Goal: Task Accomplishment & Management: Use online tool/utility

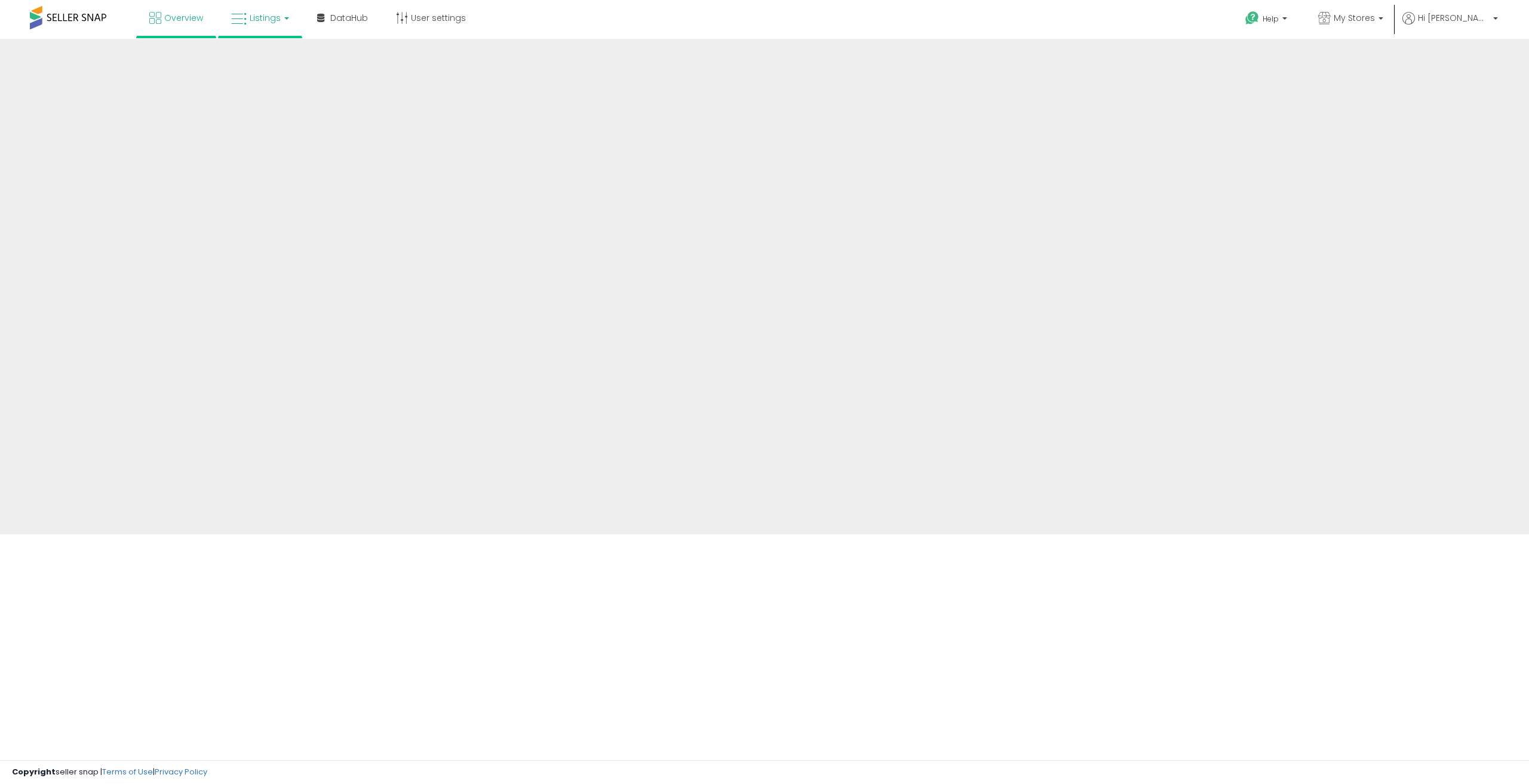
click at [270, 23] on span "Listings" at bounding box center [265, 18] width 31 height 12
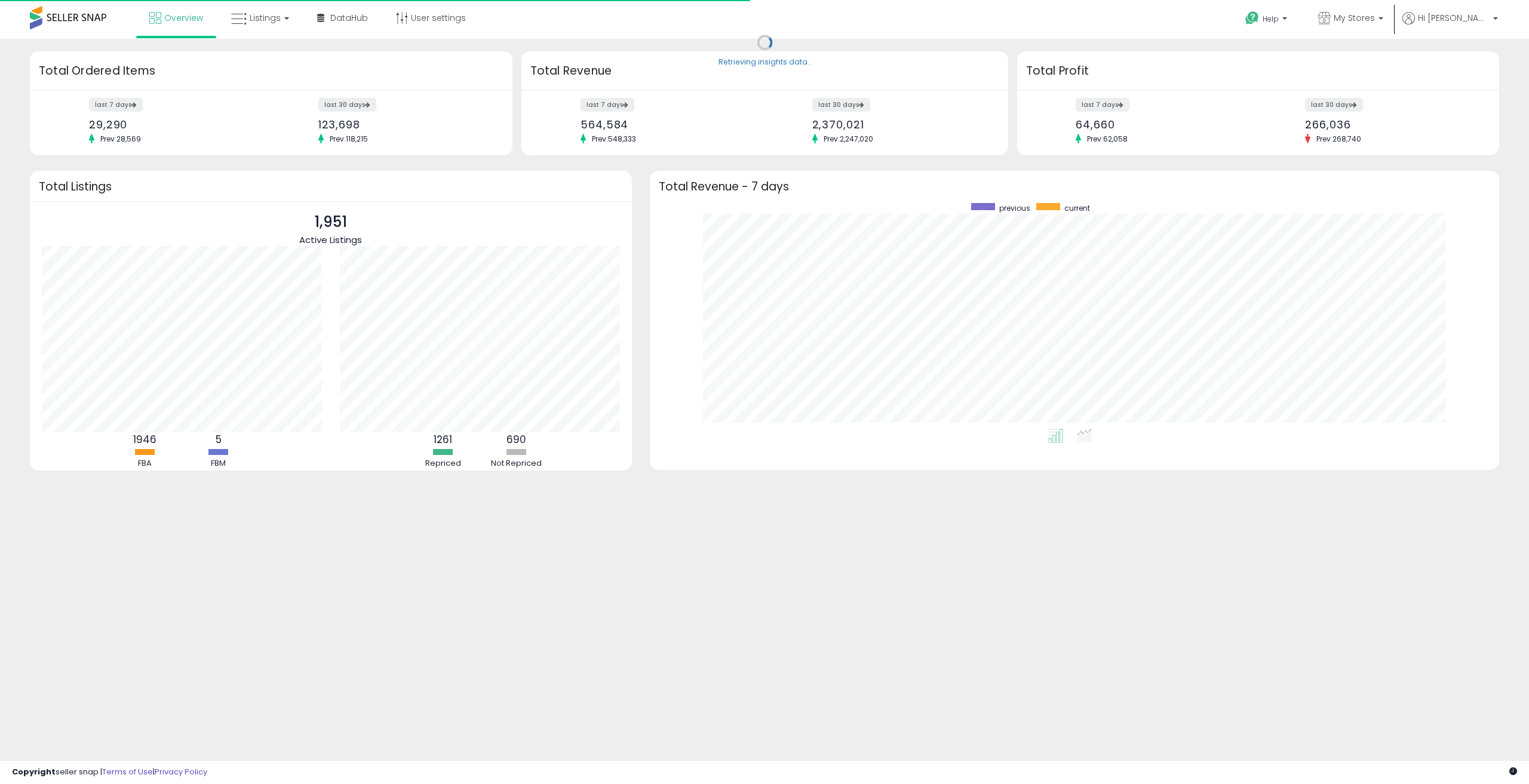
scroll to position [226, 826]
click at [280, 20] on link "Listings" at bounding box center [260, 18] width 76 height 36
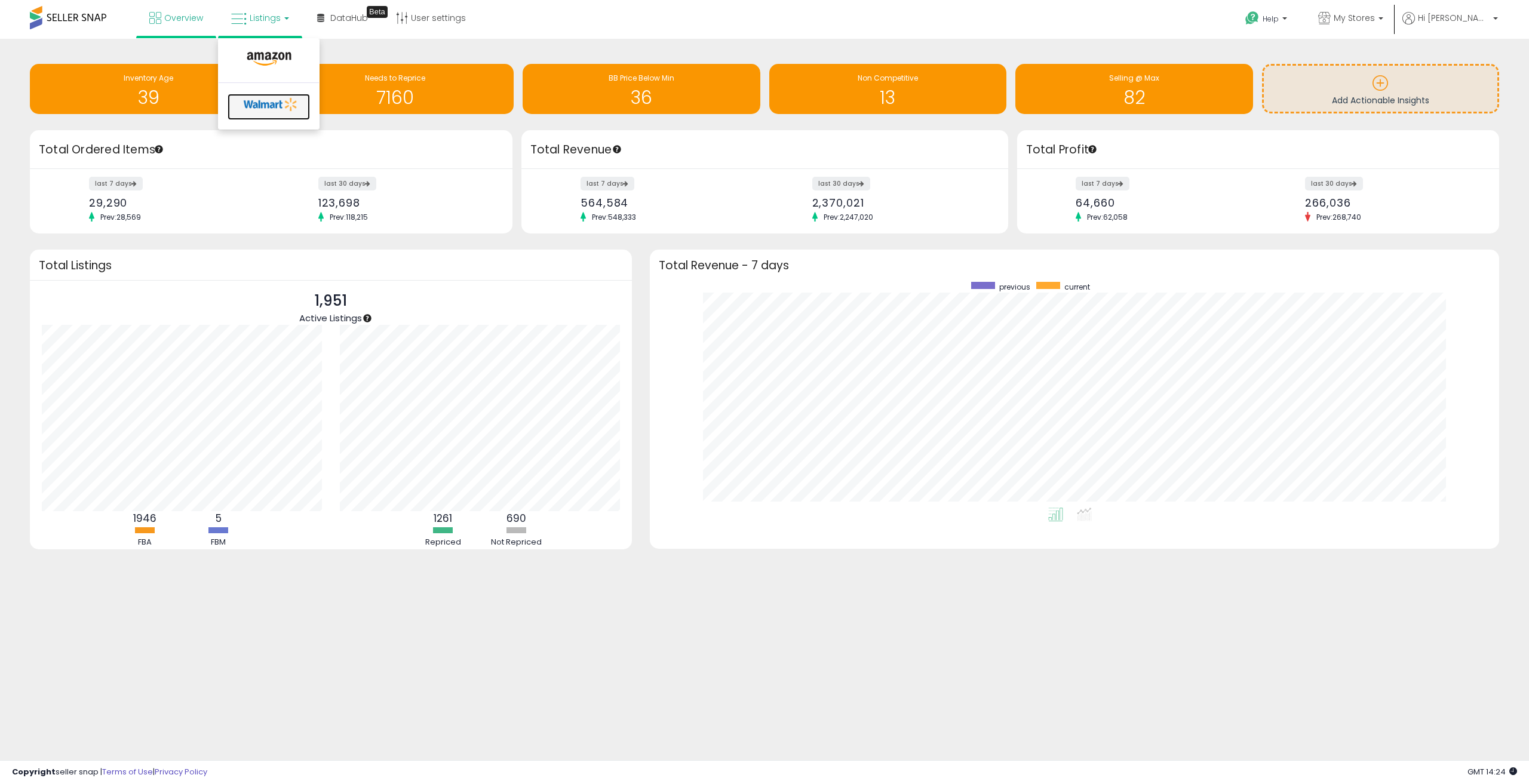
click at [254, 108] on icon at bounding box center [271, 105] width 62 height 18
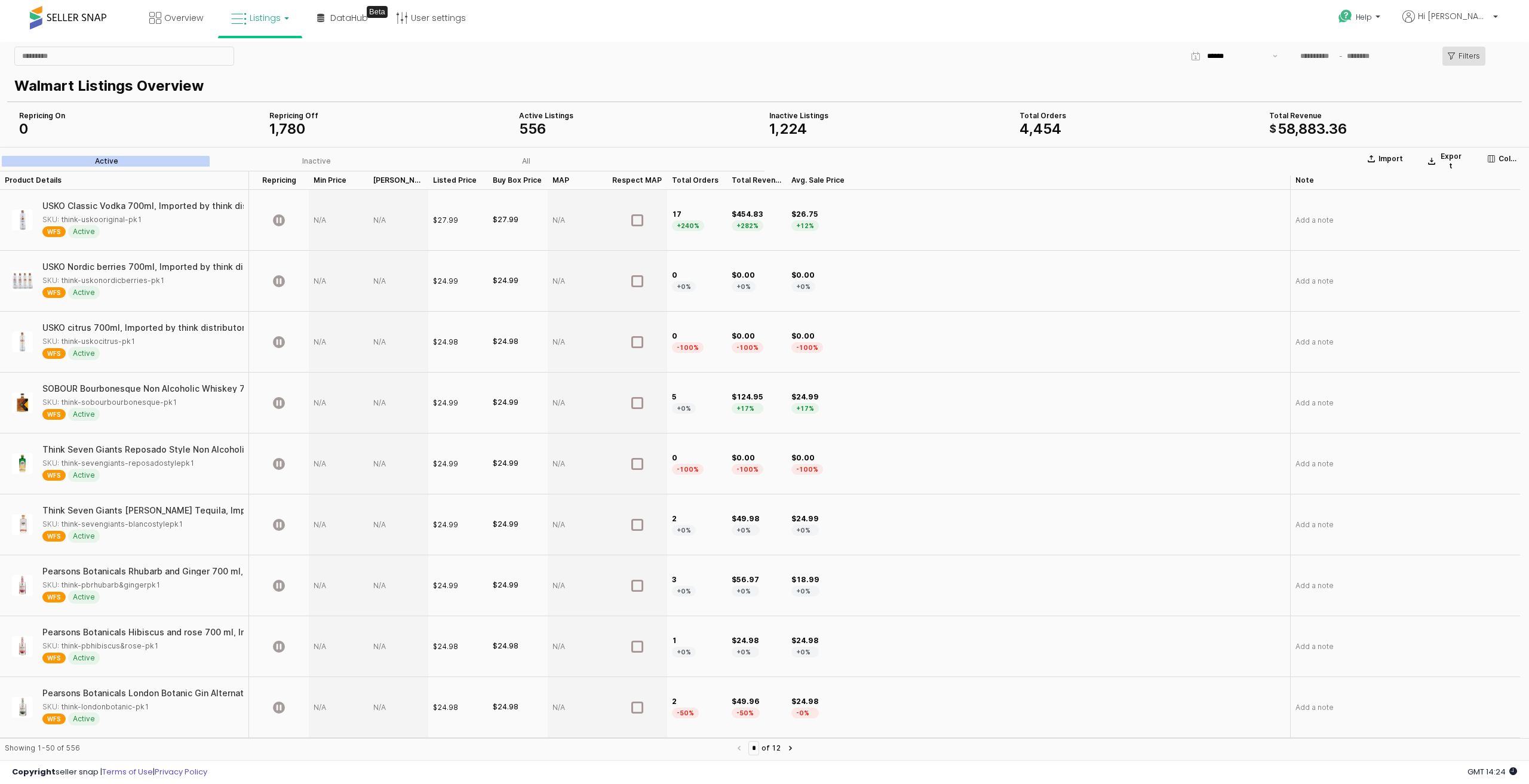
click at [1465, 55] on p "Filters" at bounding box center [1470, 56] width 22 height 10
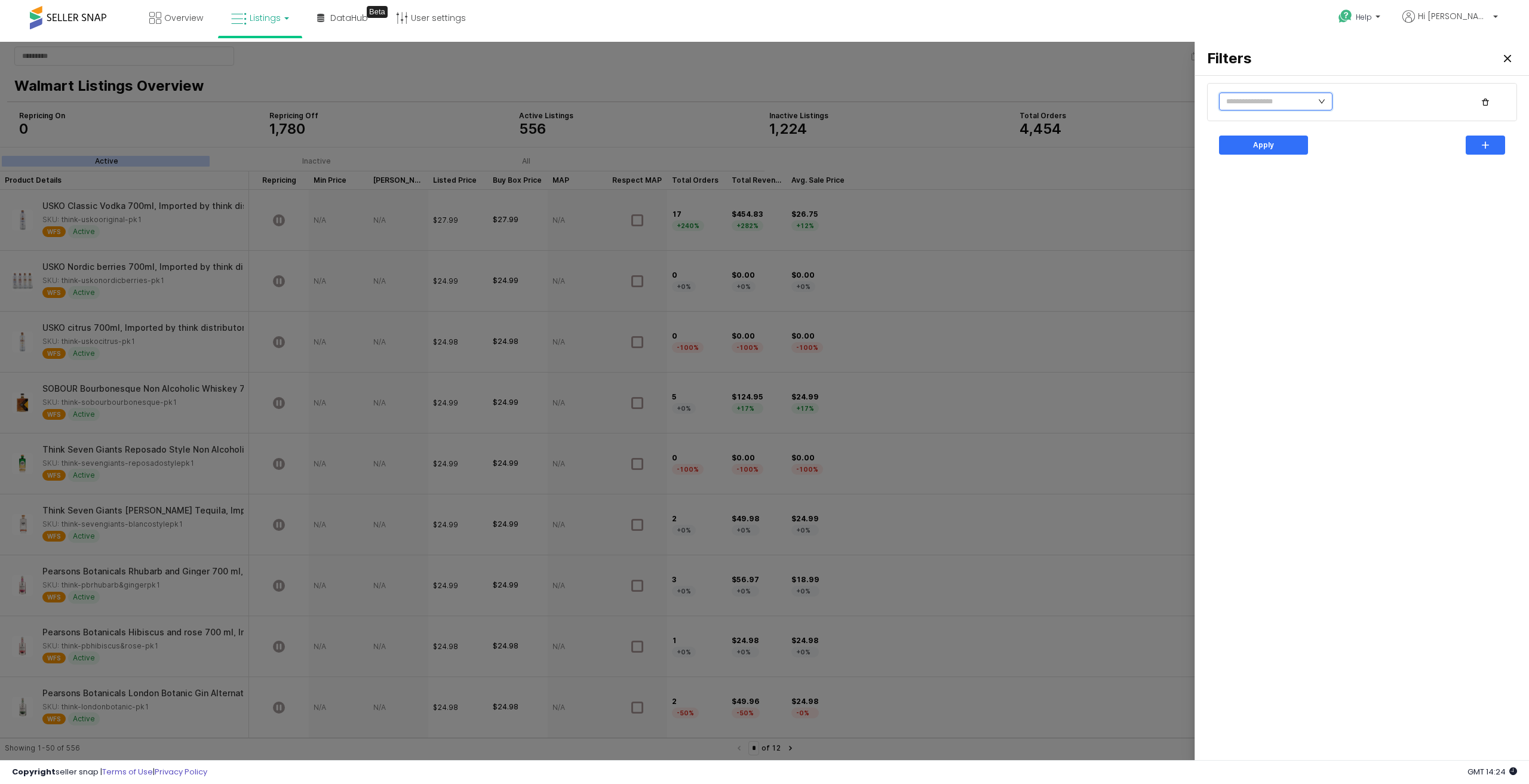
click at [1311, 98] on input "text" at bounding box center [1276, 101] width 113 height 18
click at [1308, 299] on div "Apply" at bounding box center [1362, 419] width 319 height 679
click at [1134, 93] on div at bounding box center [764, 403] width 1529 height 723
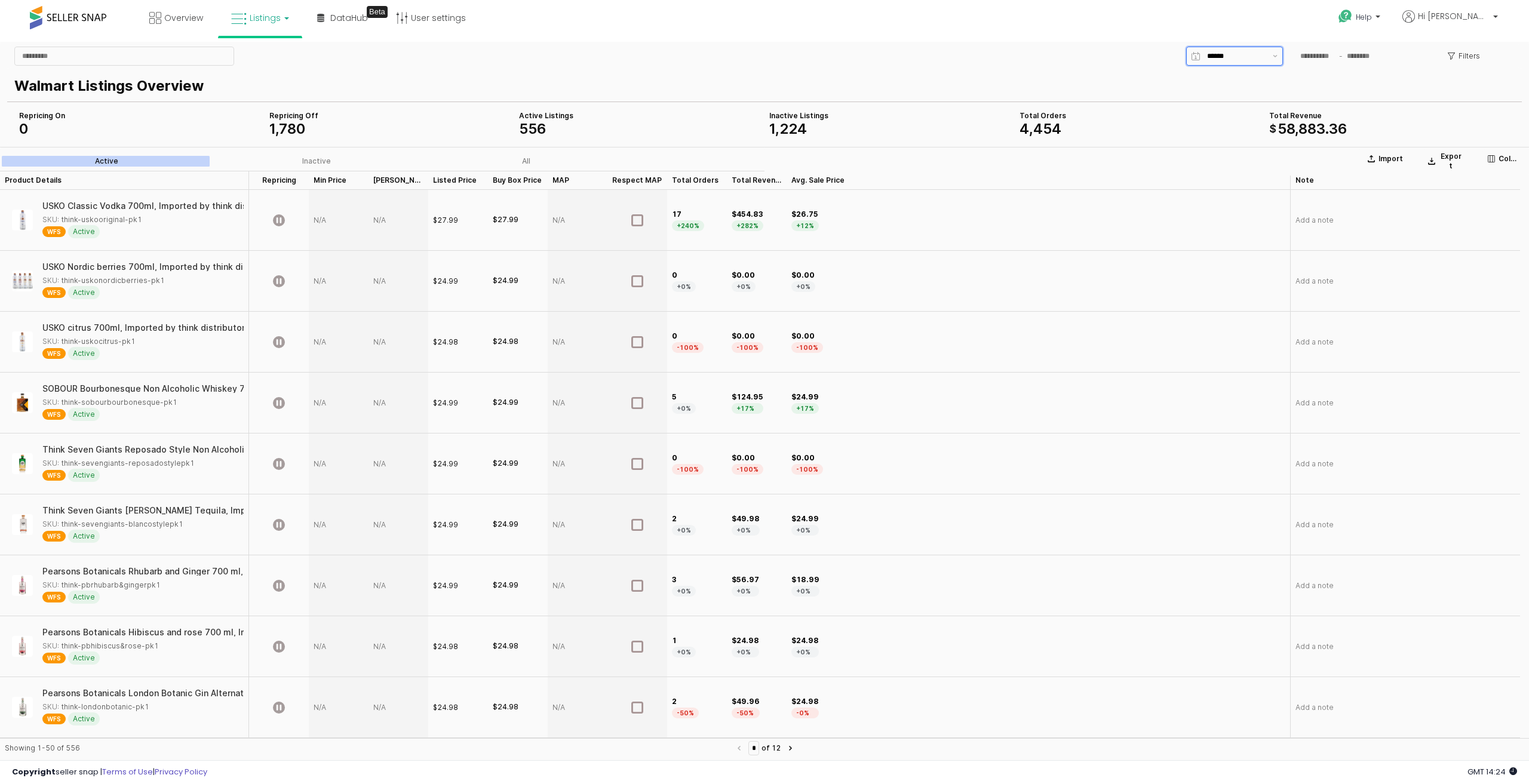
click at [1233, 55] on input "App Frame" at bounding box center [1236, 56] width 59 height 12
click at [1276, 54] on button "Show suggestions" at bounding box center [1275, 56] width 14 height 18
click at [1364, 49] on div "App Frame" at bounding box center [1359, 56] width 132 height 18
click at [1361, 56] on input "App Frame" at bounding box center [1363, 56] width 36 height 13
click at [1243, 24] on div "Help Contact Support Search Knowledge Hub Request a Feature Account" at bounding box center [1257, 25] width 507 height 51
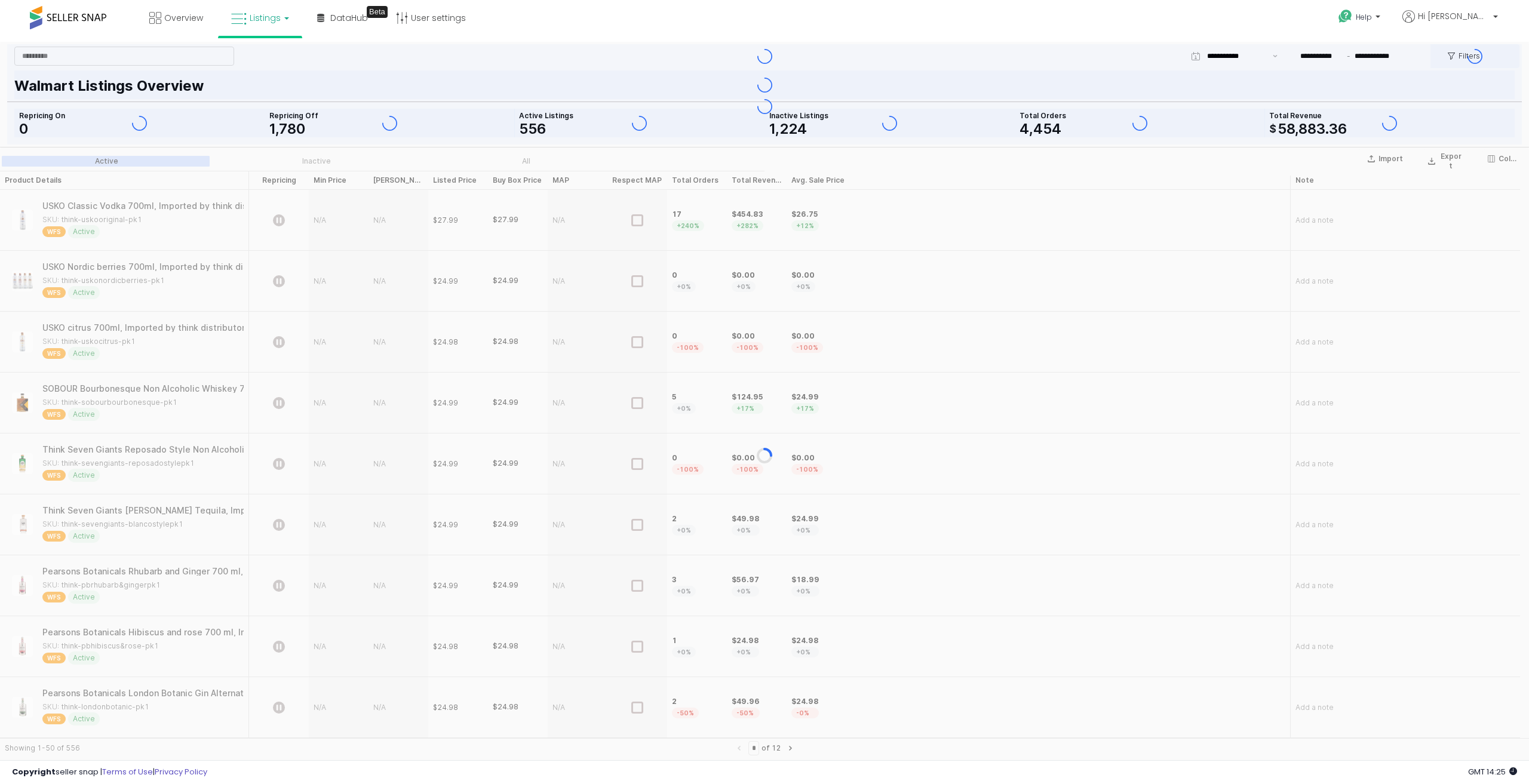
type input "**********"
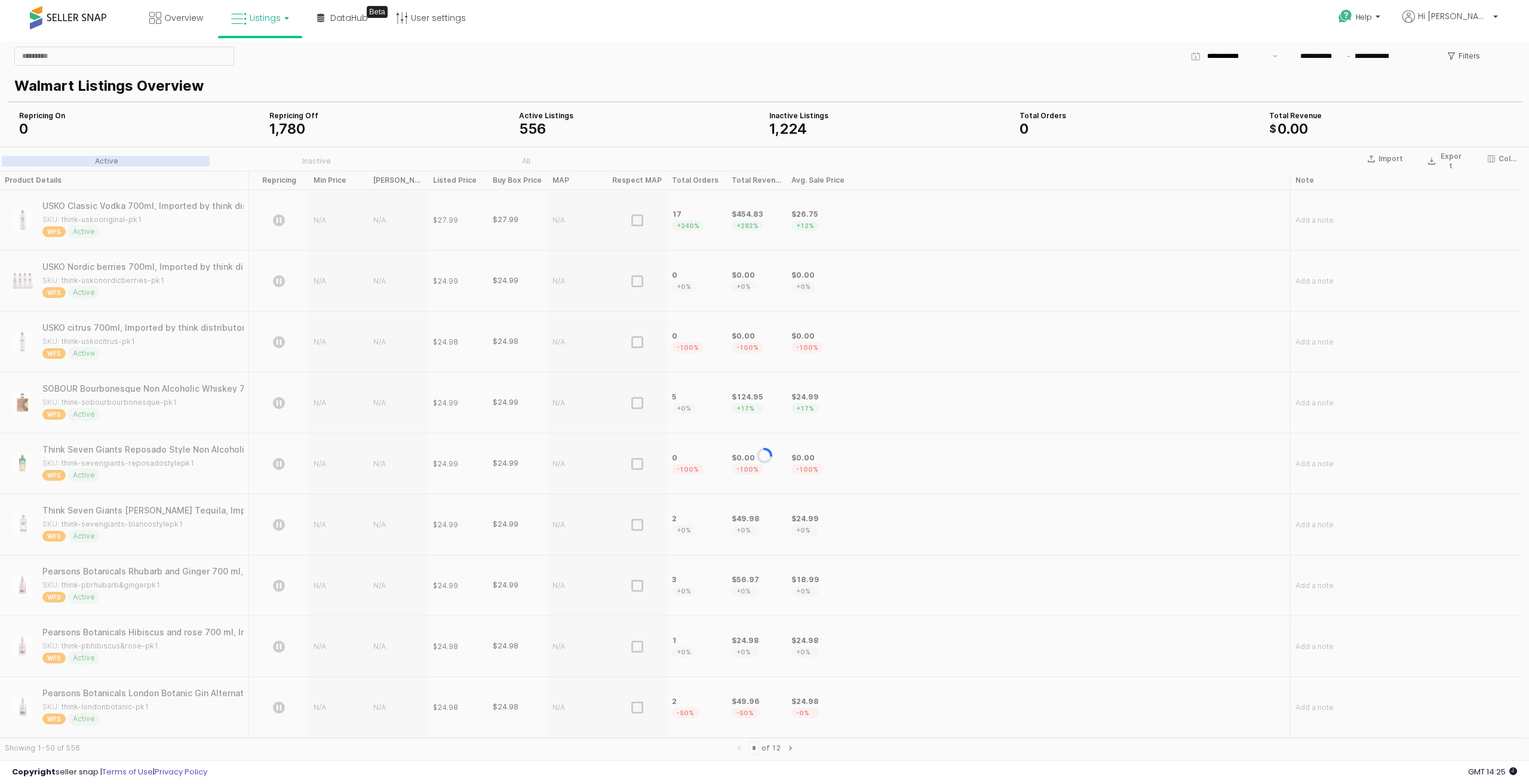
click at [1493, 156] on div "App Frame" at bounding box center [764, 455] width 1529 height 618
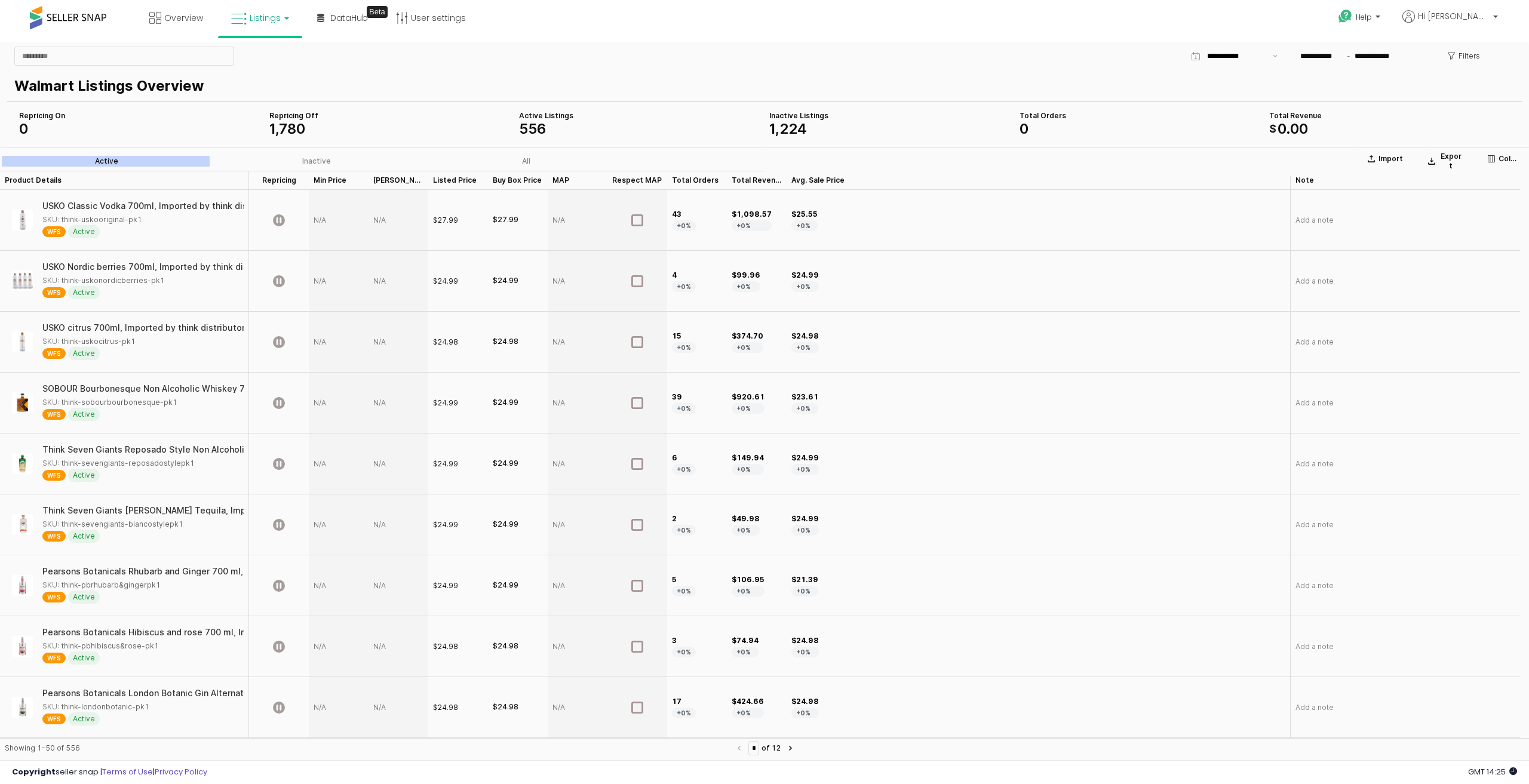
click at [1493, 156] on line "App Frame" at bounding box center [1493, 159] width 0 height 6
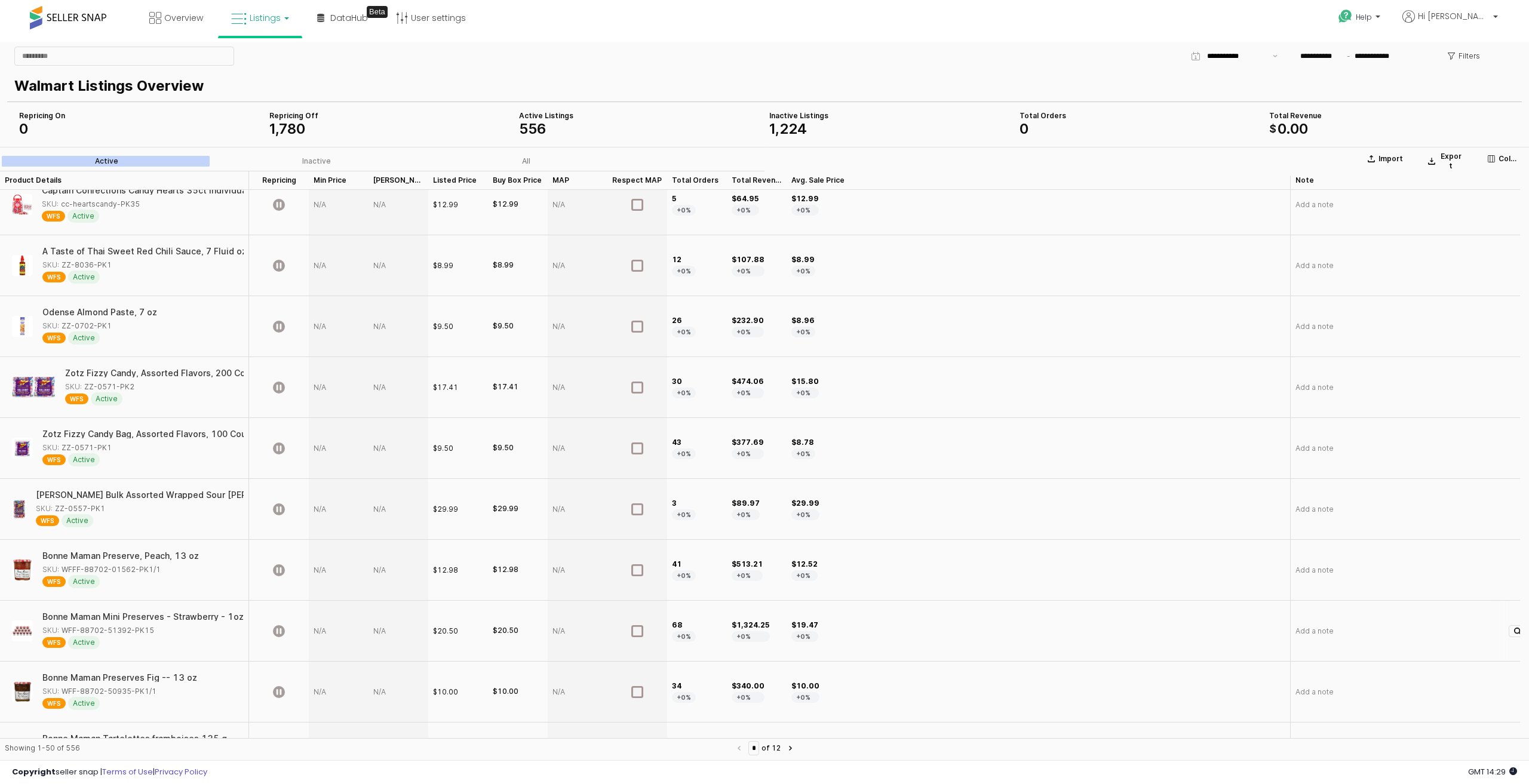
scroll to position [2468, 0]
